Goal: Submit feedback/report problem

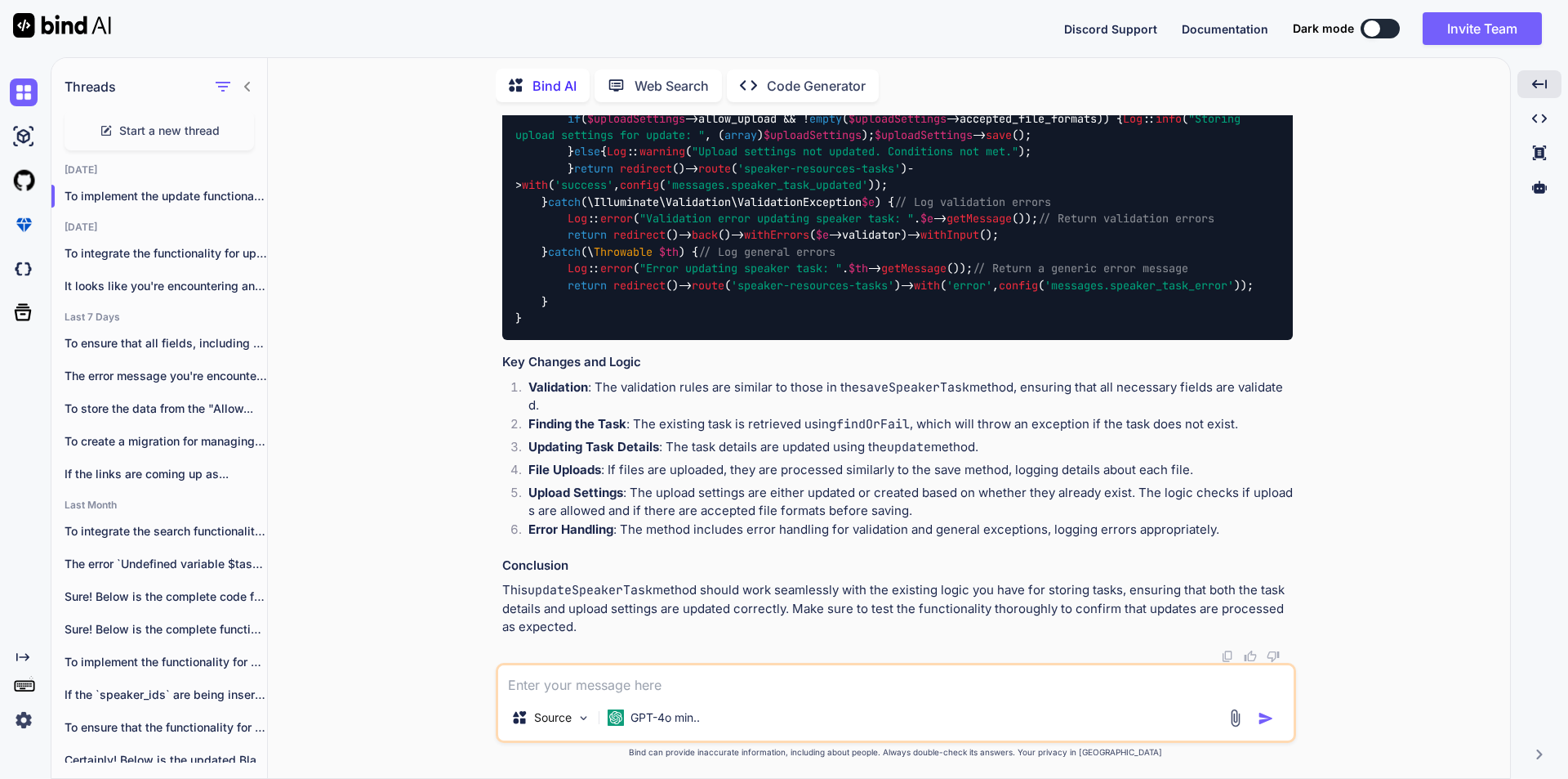
scroll to position [7158, 0]
click at [715, 685] on textarea at bounding box center [896, 680] width 796 height 30
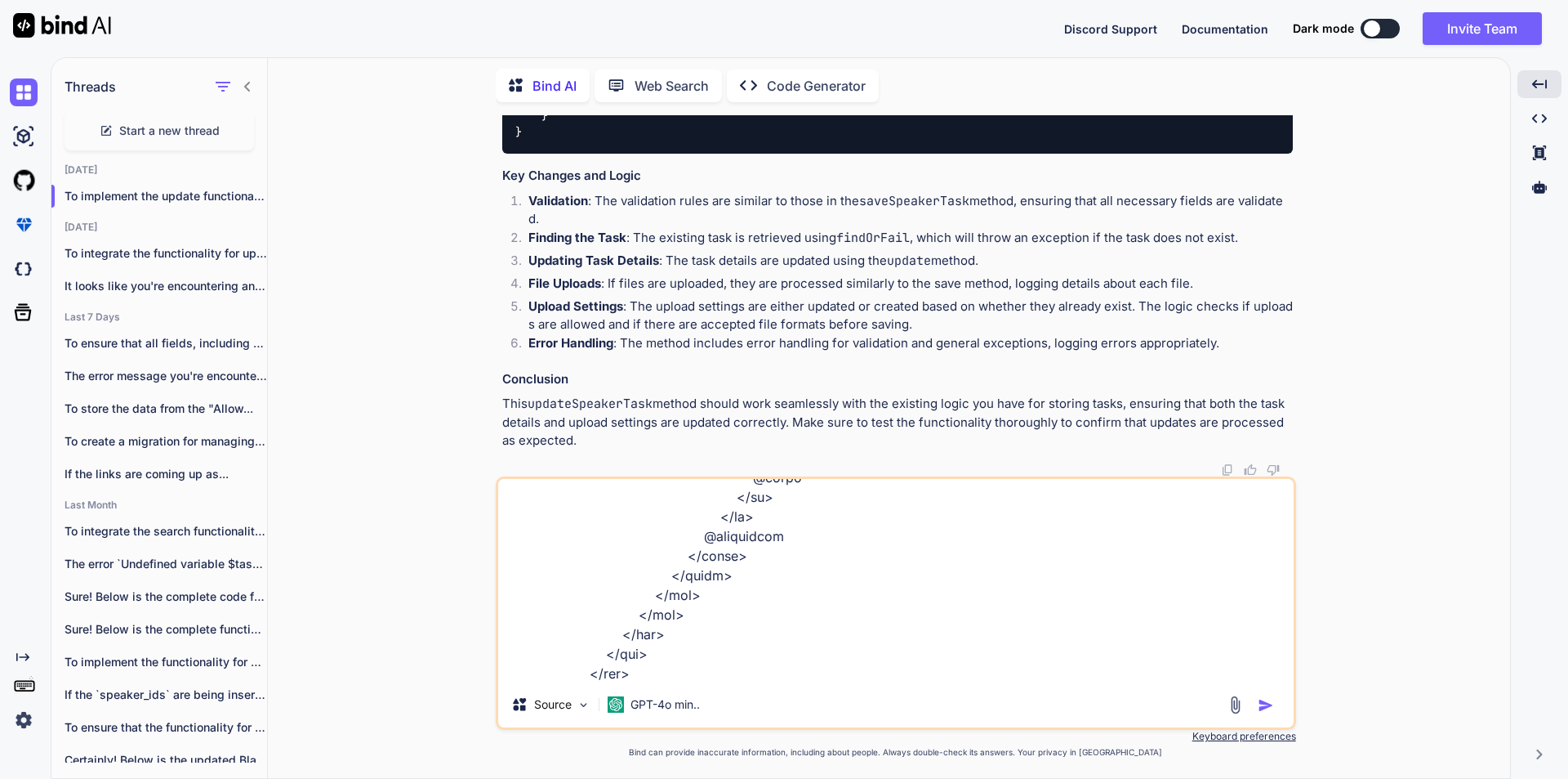
scroll to position [1806, 0]
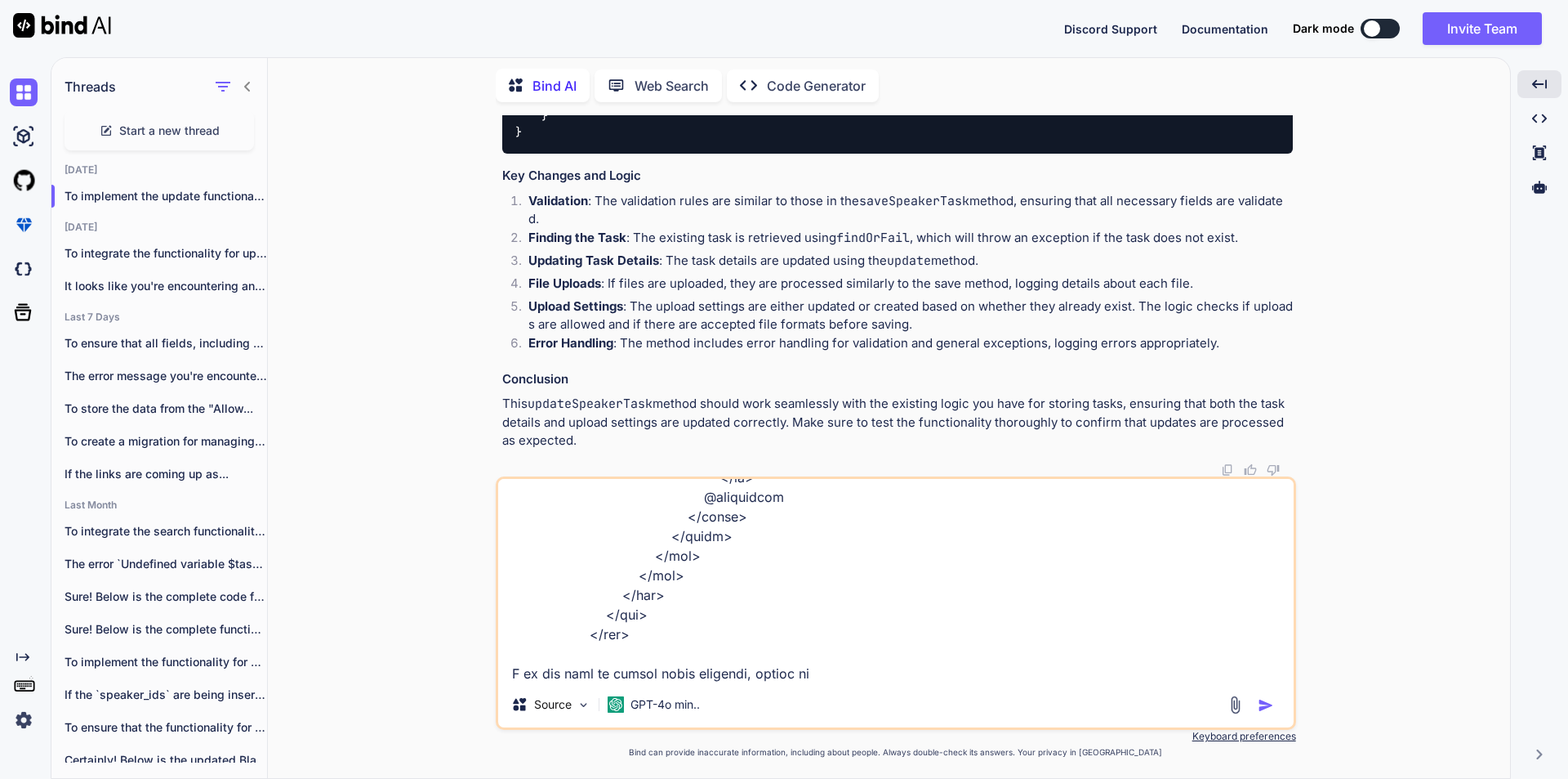
type textarea "<div class="select-speakers-section" style="display: {{ $taskDetails->taskAssig…"
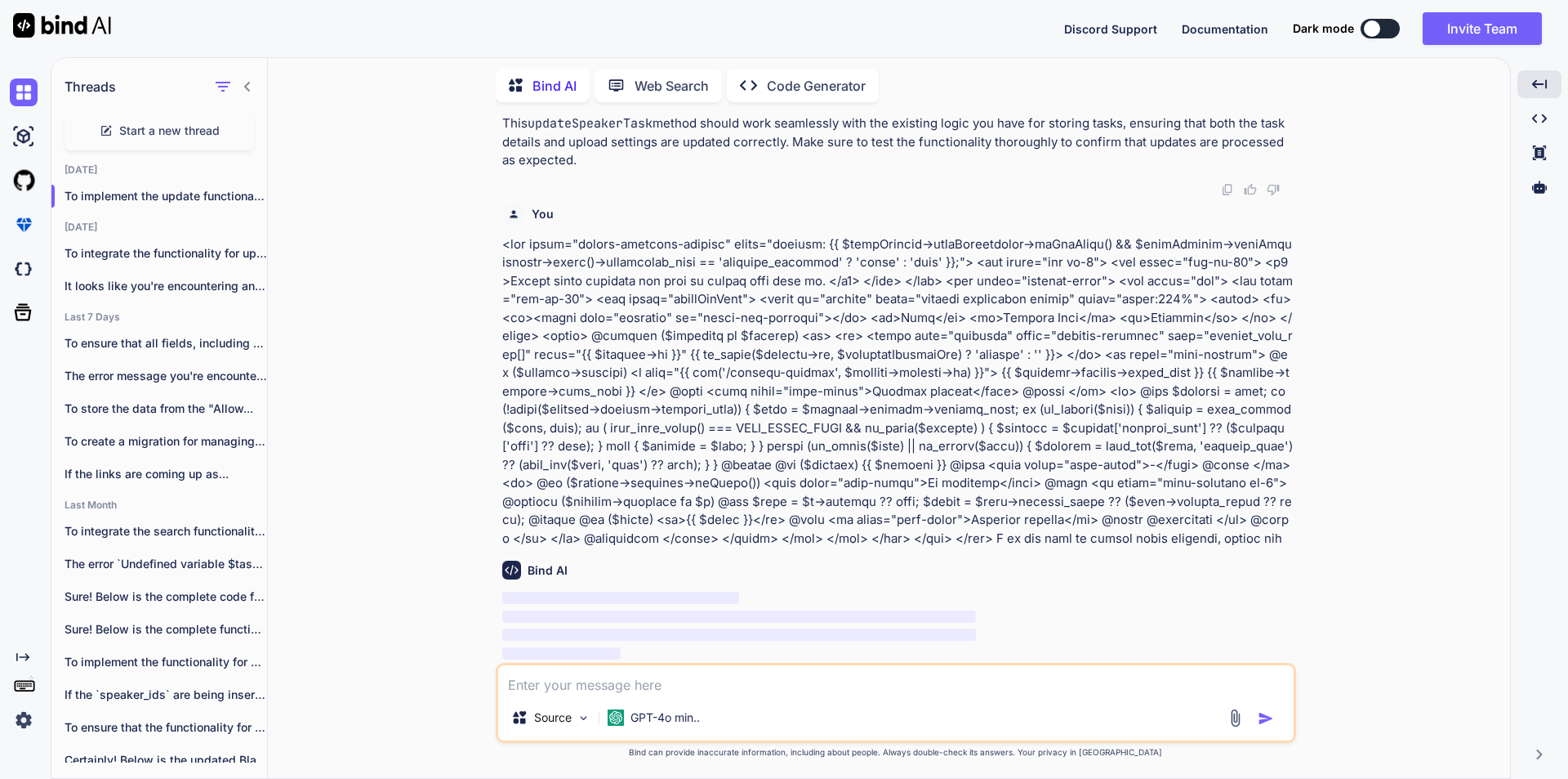
scroll to position [7625, 0]
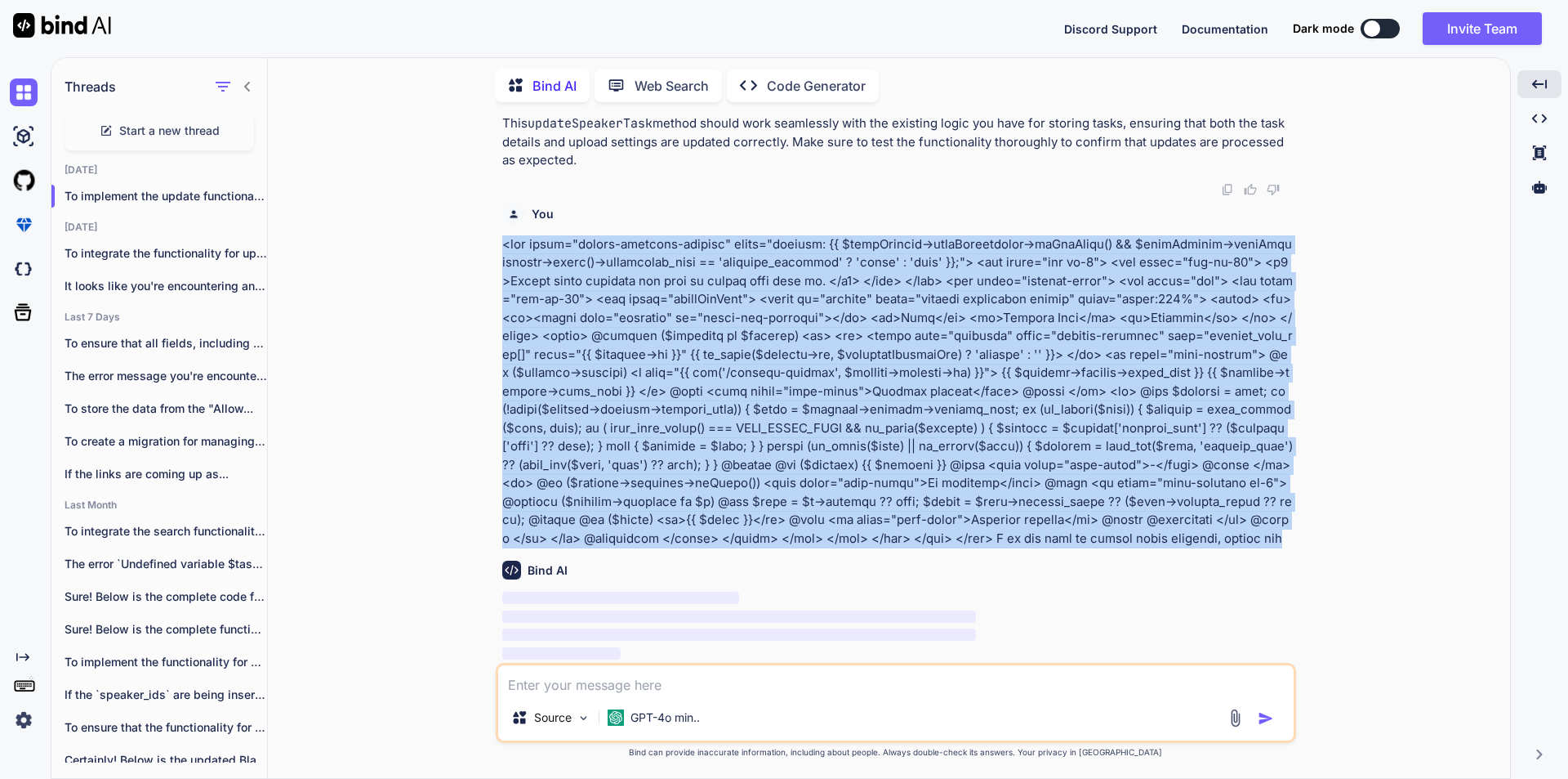
drag, startPoint x: 1298, startPoint y: 536, endPoint x: 467, endPoint y: 250, distance: 878.8
click at [467, 250] on div "You Bind AI To ensure that the "Allow speakers to upload files" section is upda…" at bounding box center [895, 446] width 1229 height 663
copy p "<div class="select-speakers-section" style="display: {{ $taskDetails->taskAssig…"
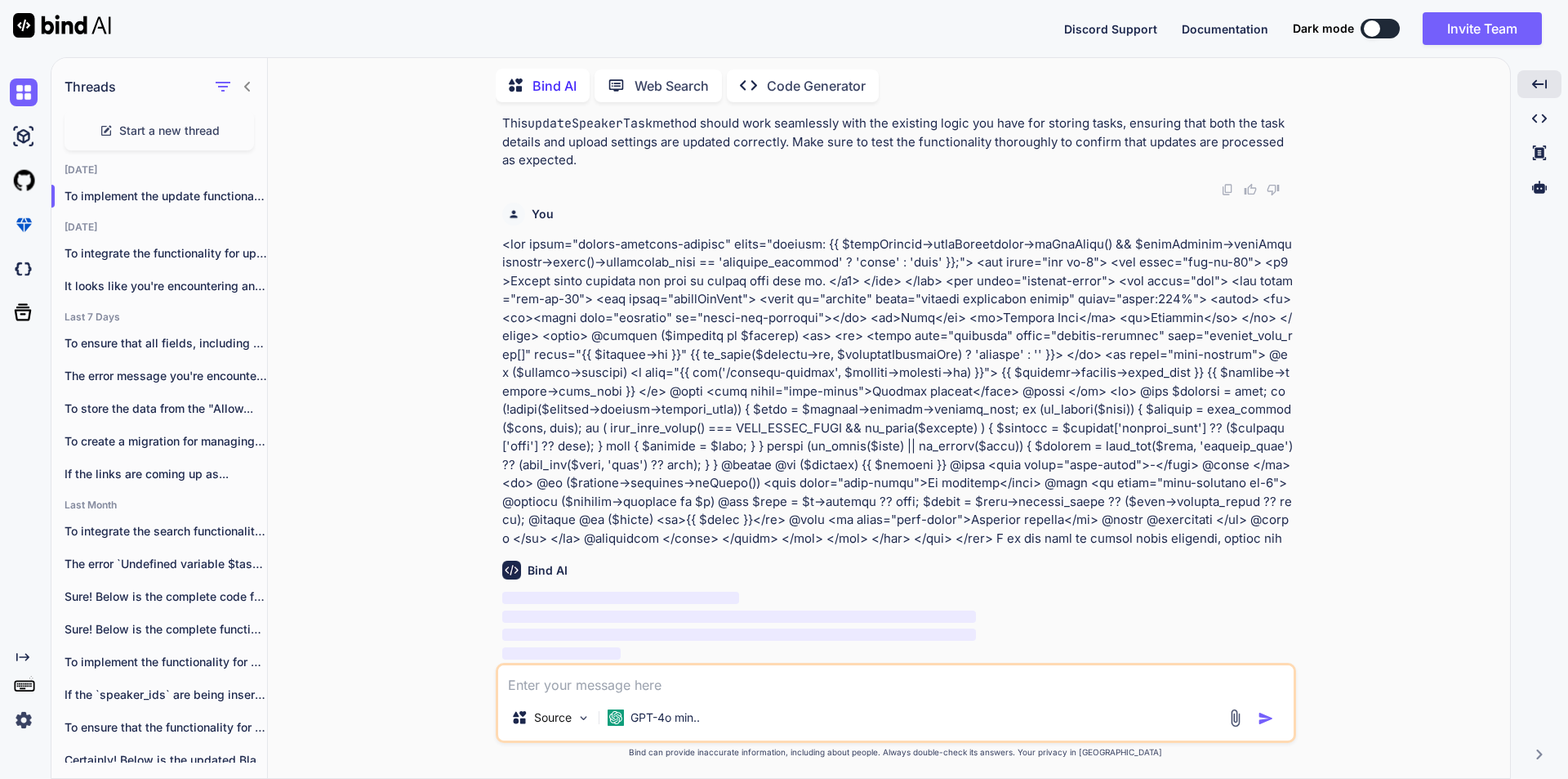
click at [731, 582] on div "Bind AI ‌ ‌ ‌ ‌" at bounding box center [898, 605] width 791 height 115
click at [742, 623] on p "‌" at bounding box center [898, 617] width 791 height 19
click at [1385, 27] on button at bounding box center [1380, 29] width 39 height 20
click at [1385, 22] on button at bounding box center [1380, 29] width 39 height 20
drag, startPoint x: 1376, startPoint y: 27, endPoint x: 1397, endPoint y: 25, distance: 21.1
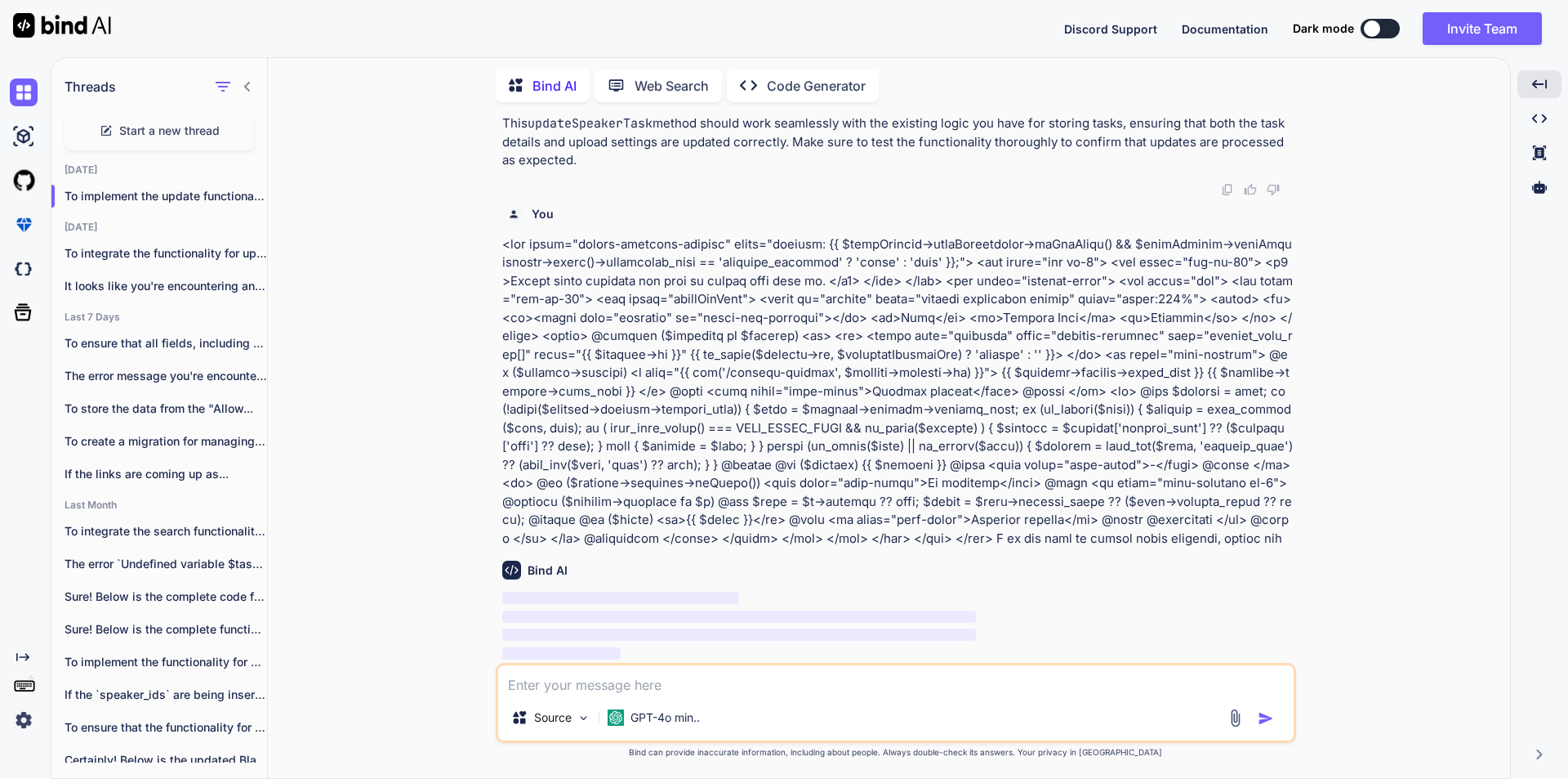
click at [1397, 25] on button at bounding box center [1380, 29] width 39 height 20
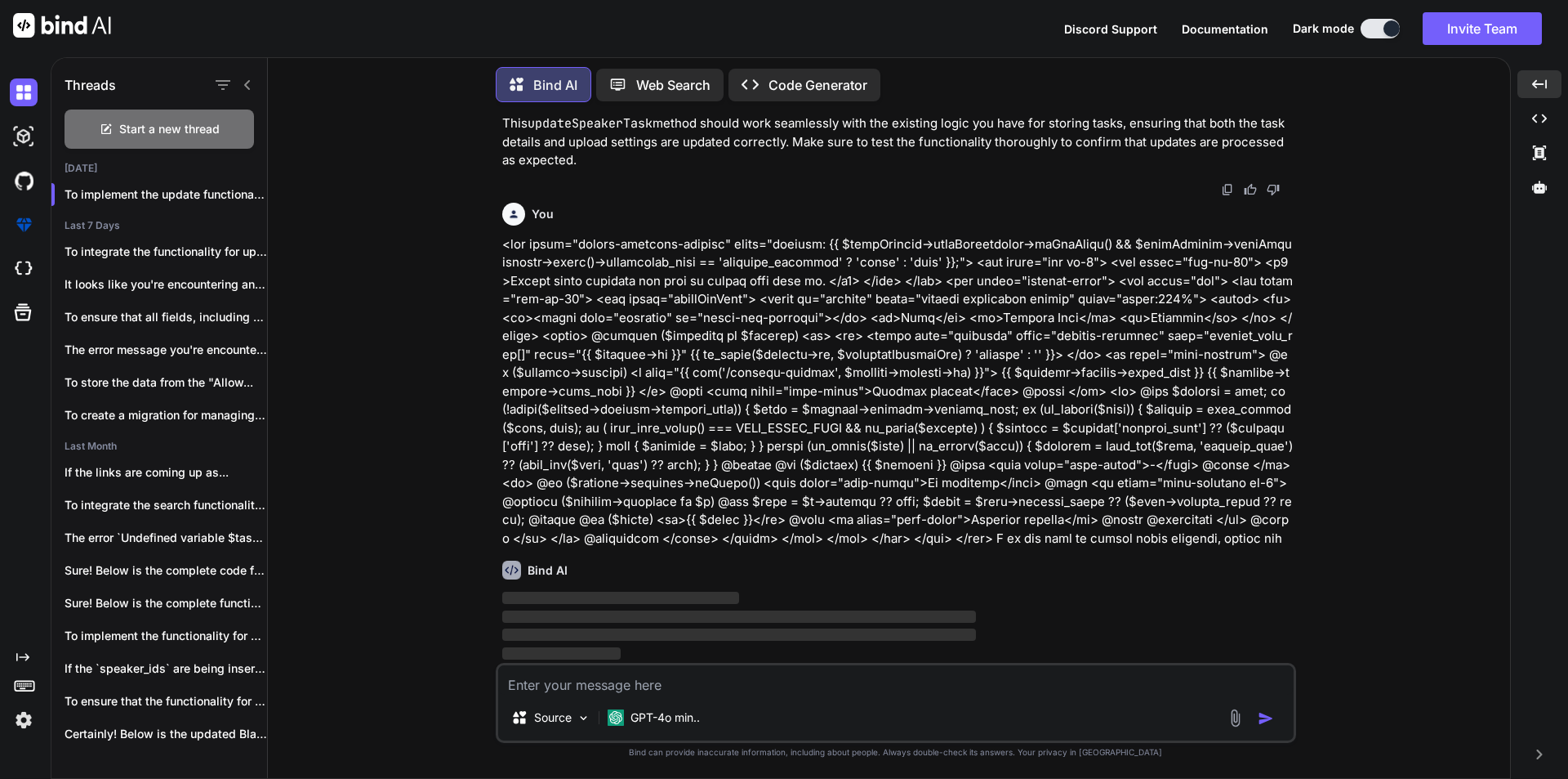
click at [1373, 24] on button at bounding box center [1380, 29] width 39 height 20
click at [245, 470] on icon "button" at bounding box center [249, 472] width 10 height 10
click at [274, 541] on span "Delete" at bounding box center [286, 535] width 35 height 16
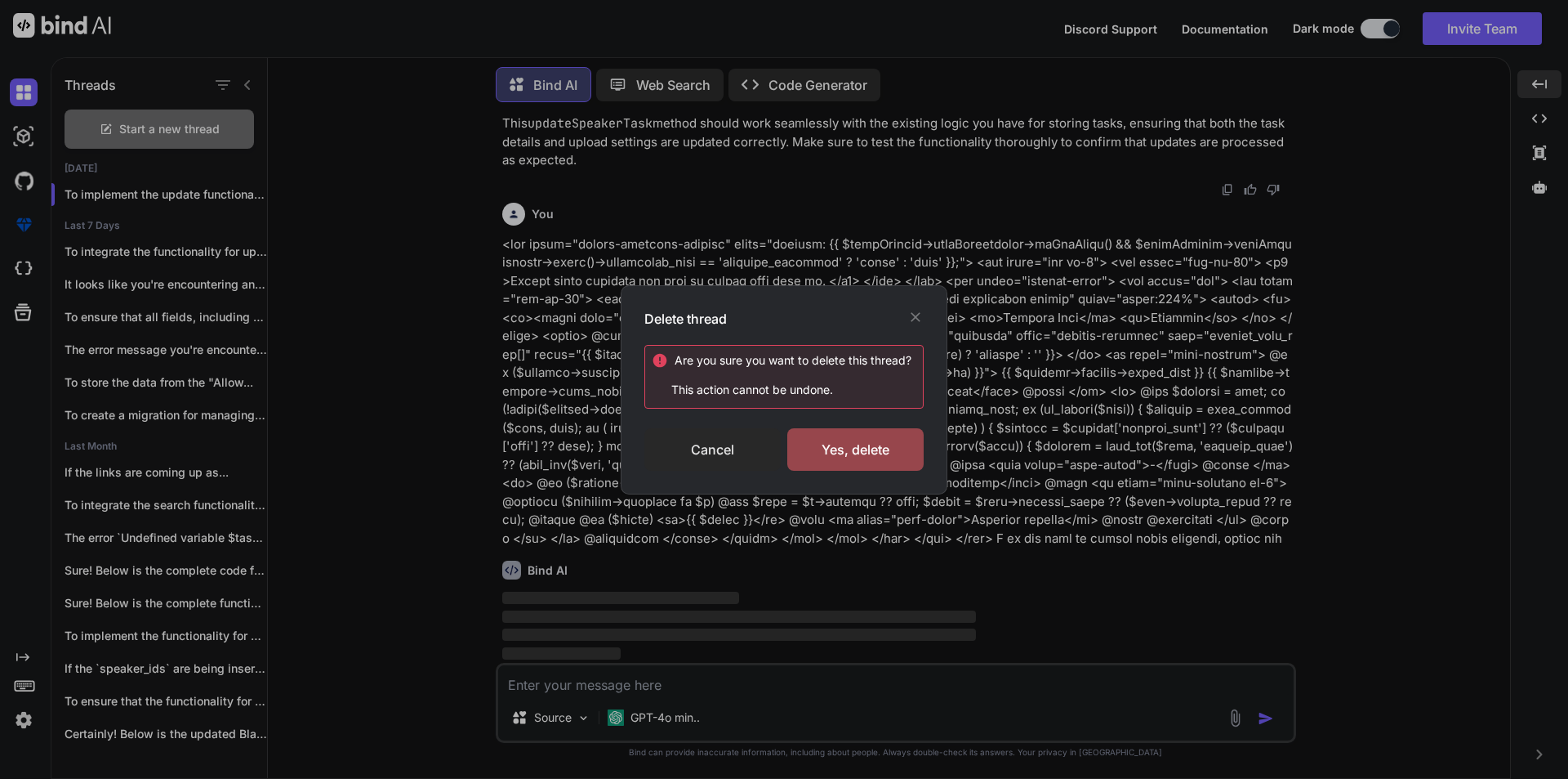
click at [723, 458] on div "Cancel" at bounding box center [712, 450] width 137 height 43
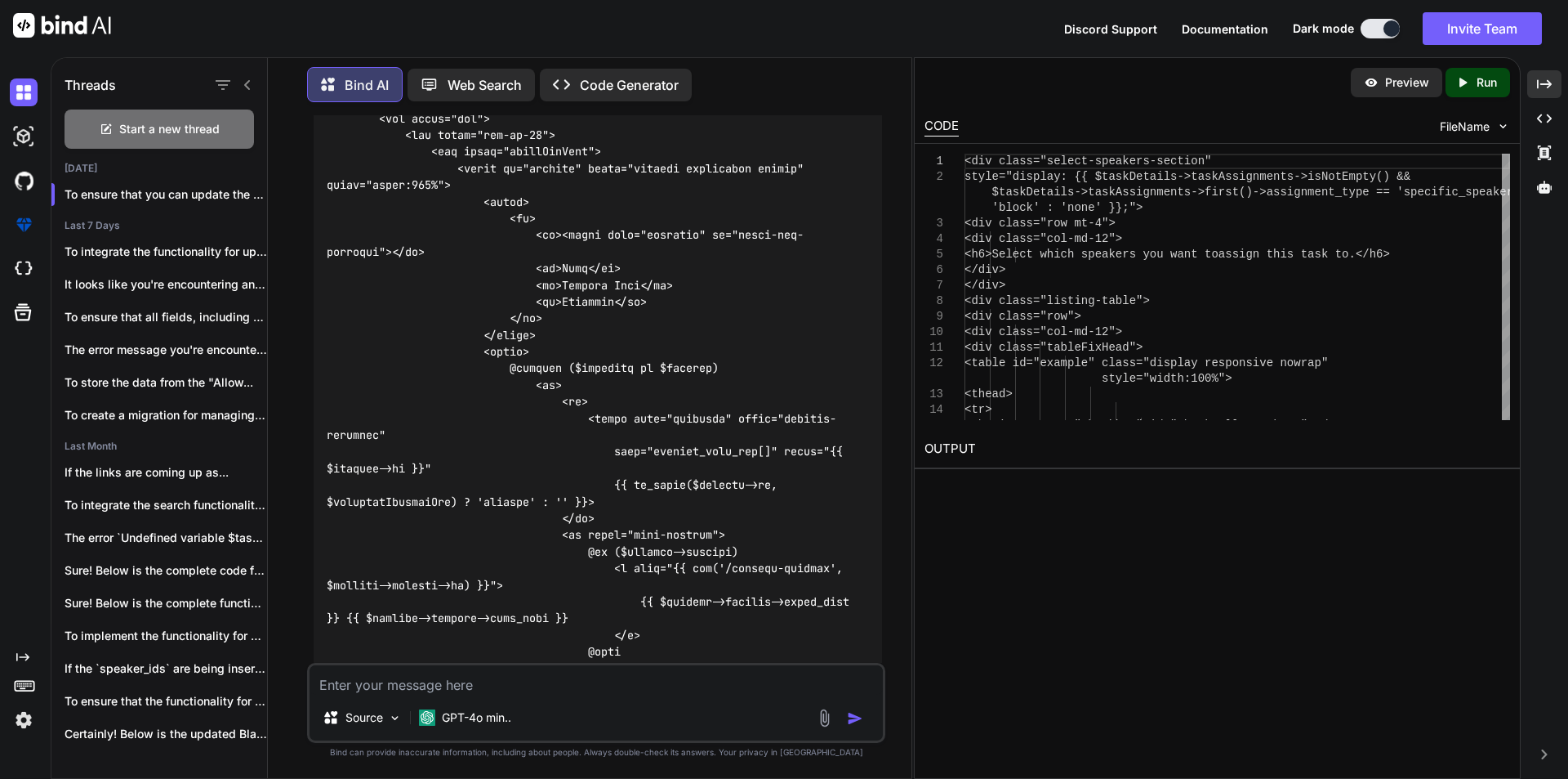
scroll to position [9931, 0]
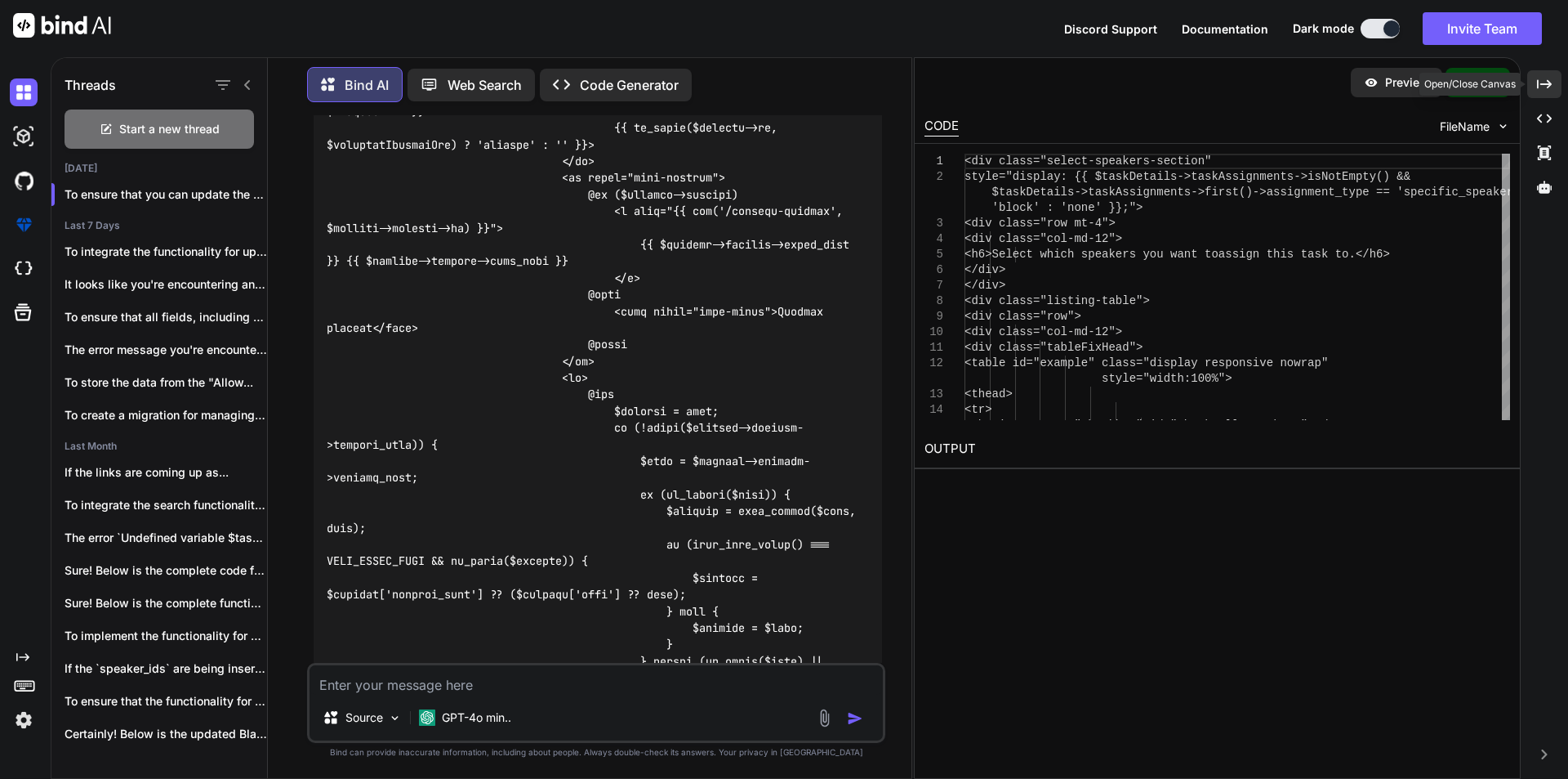
click at [1549, 90] on icon "Created with Pixso." at bounding box center [1545, 84] width 14 height 14
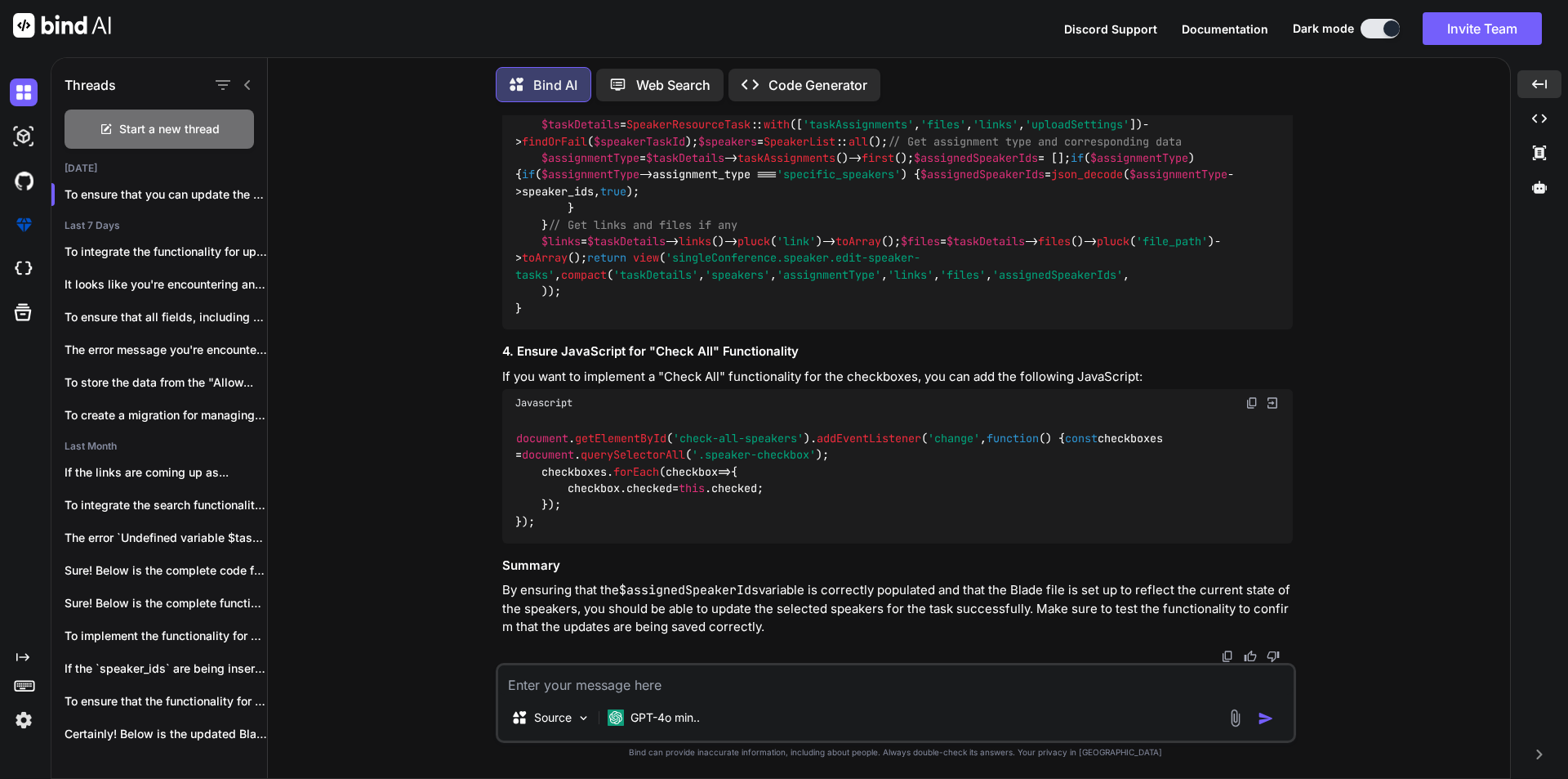
scroll to position [9959, 0]
click at [765, 690] on textarea at bounding box center [896, 680] width 796 height 30
type textarea "I am getting everything in edit form, but changes are not updating in database"
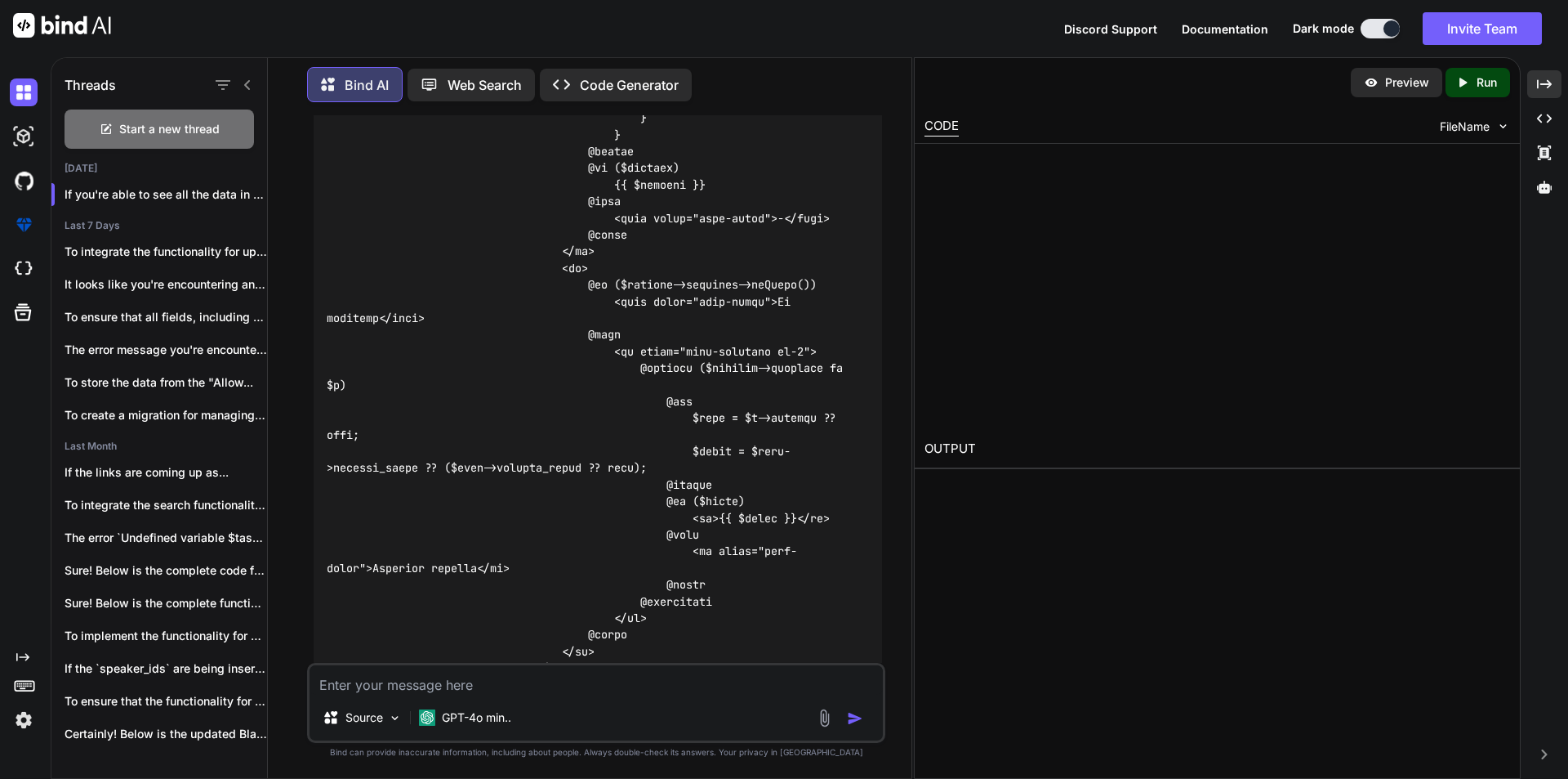
scroll to position [12805, 0]
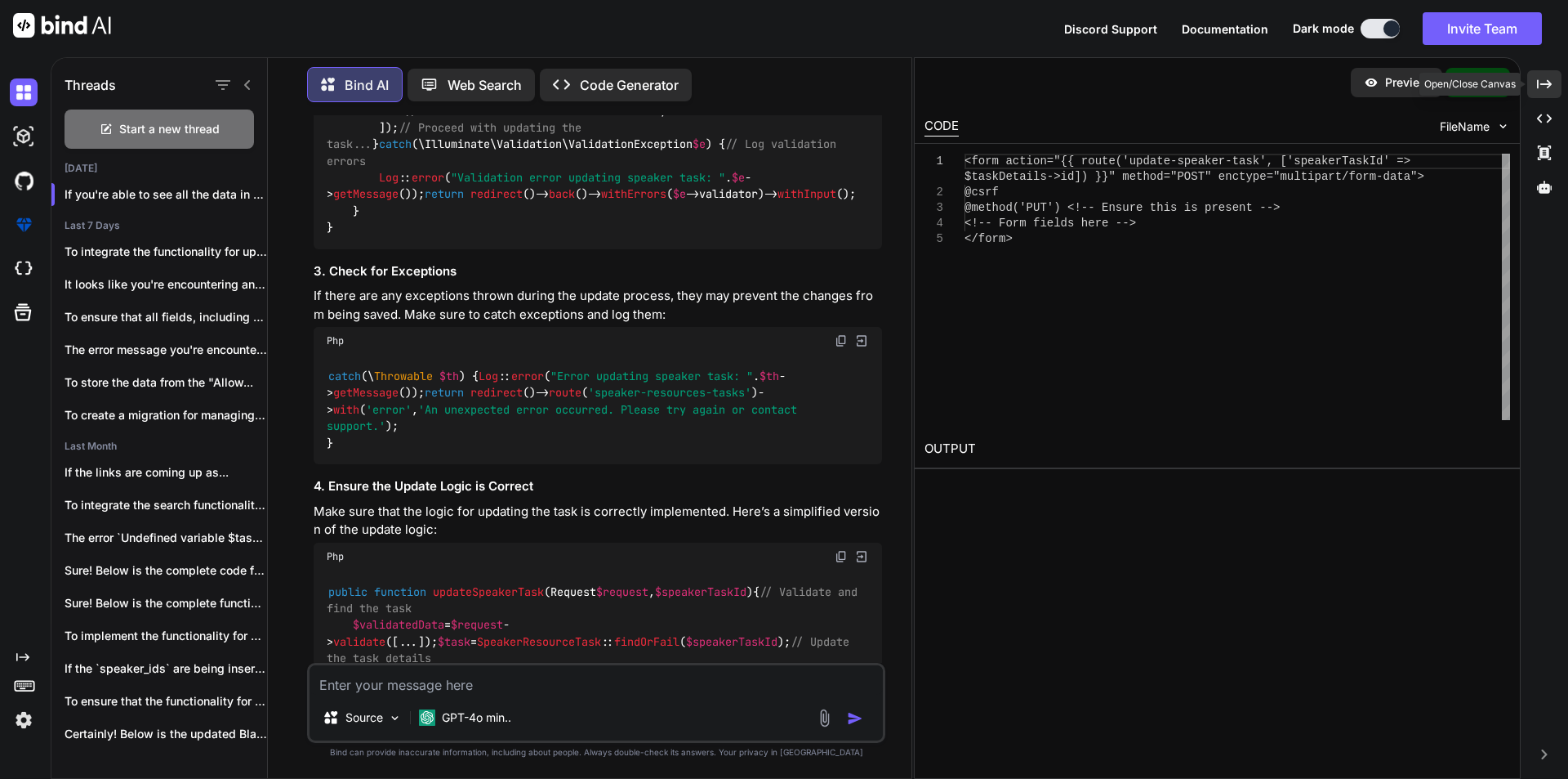
click at [1539, 86] on icon "Created with Pixso." at bounding box center [1545, 84] width 14 height 14
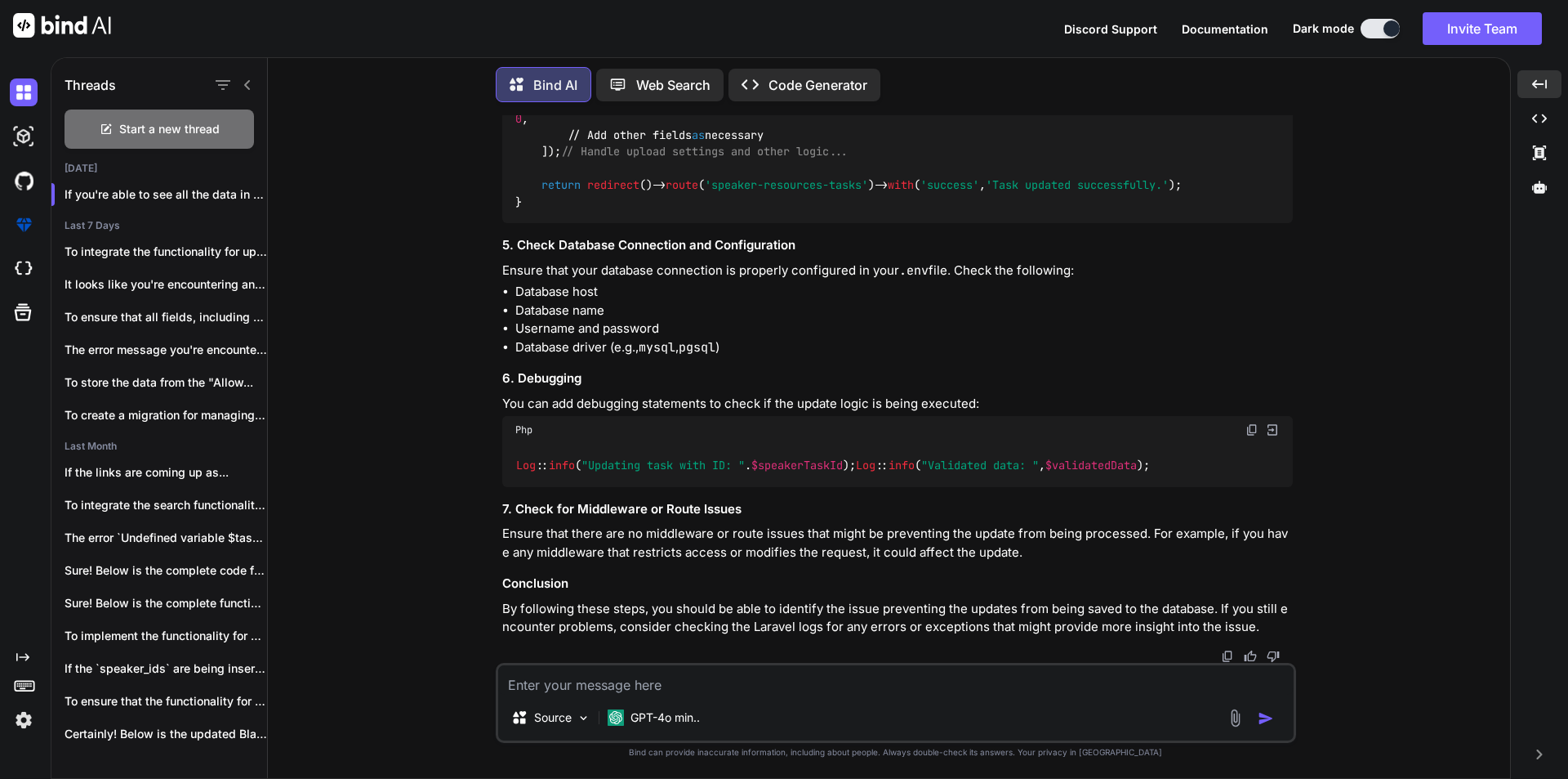
scroll to position [12392, 0]
click at [649, 681] on textarea at bounding box center [896, 680] width 796 height 30
